Goal: Check status: Check status

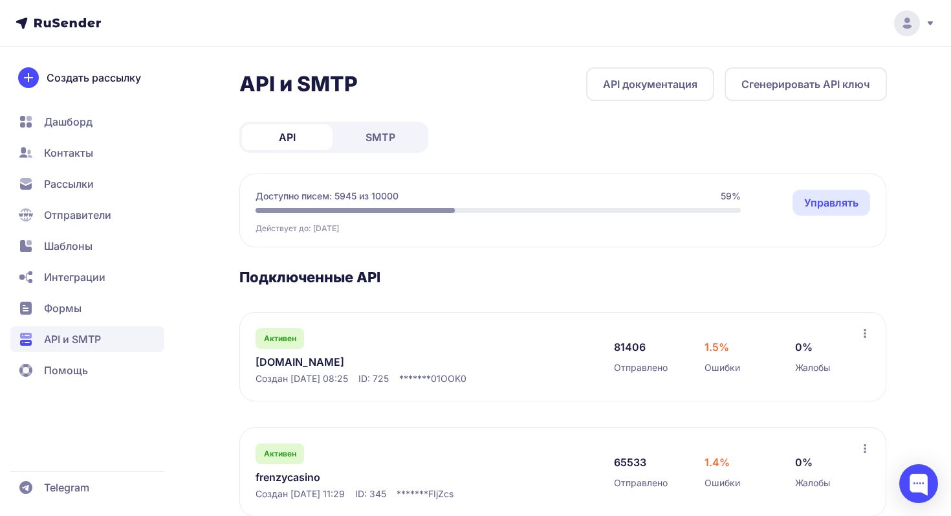
click at [298, 360] on link "[DOMAIN_NAME]" at bounding box center [388, 362] width 265 height 16
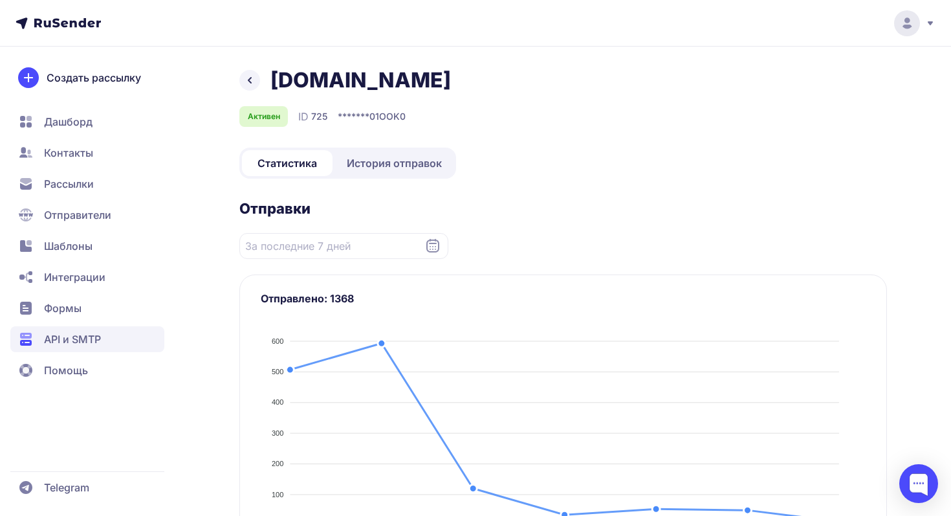
click at [390, 157] on span "История отправок" at bounding box center [394, 163] width 95 height 16
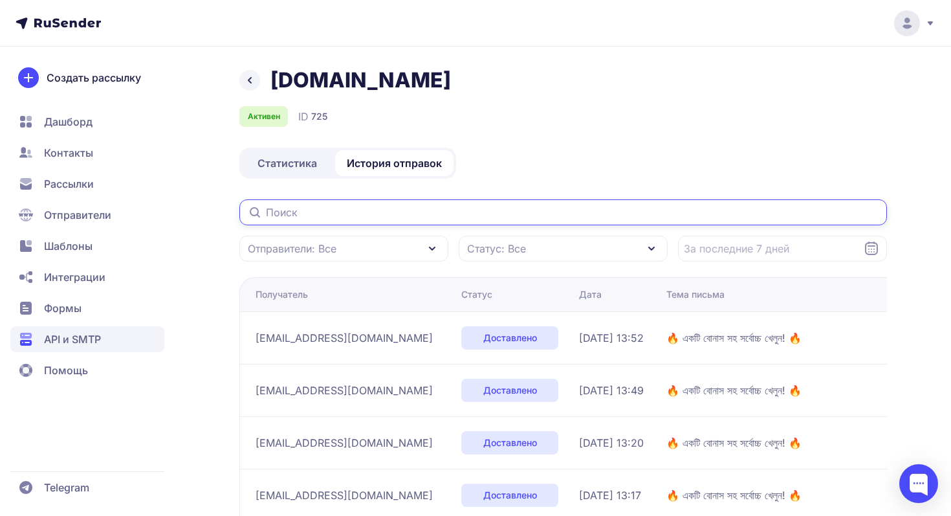
click at [355, 211] on input "text" at bounding box center [563, 212] width 648 height 26
paste input "rhhhs15320@gmail.com"
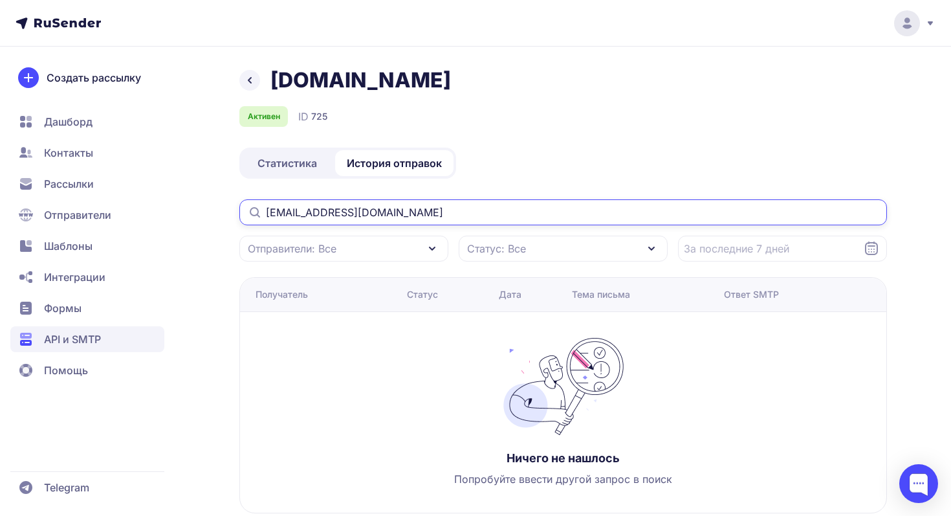
type input "rhhhs15320@gmail.com"
